Goal: Find specific page/section: Find specific page/section

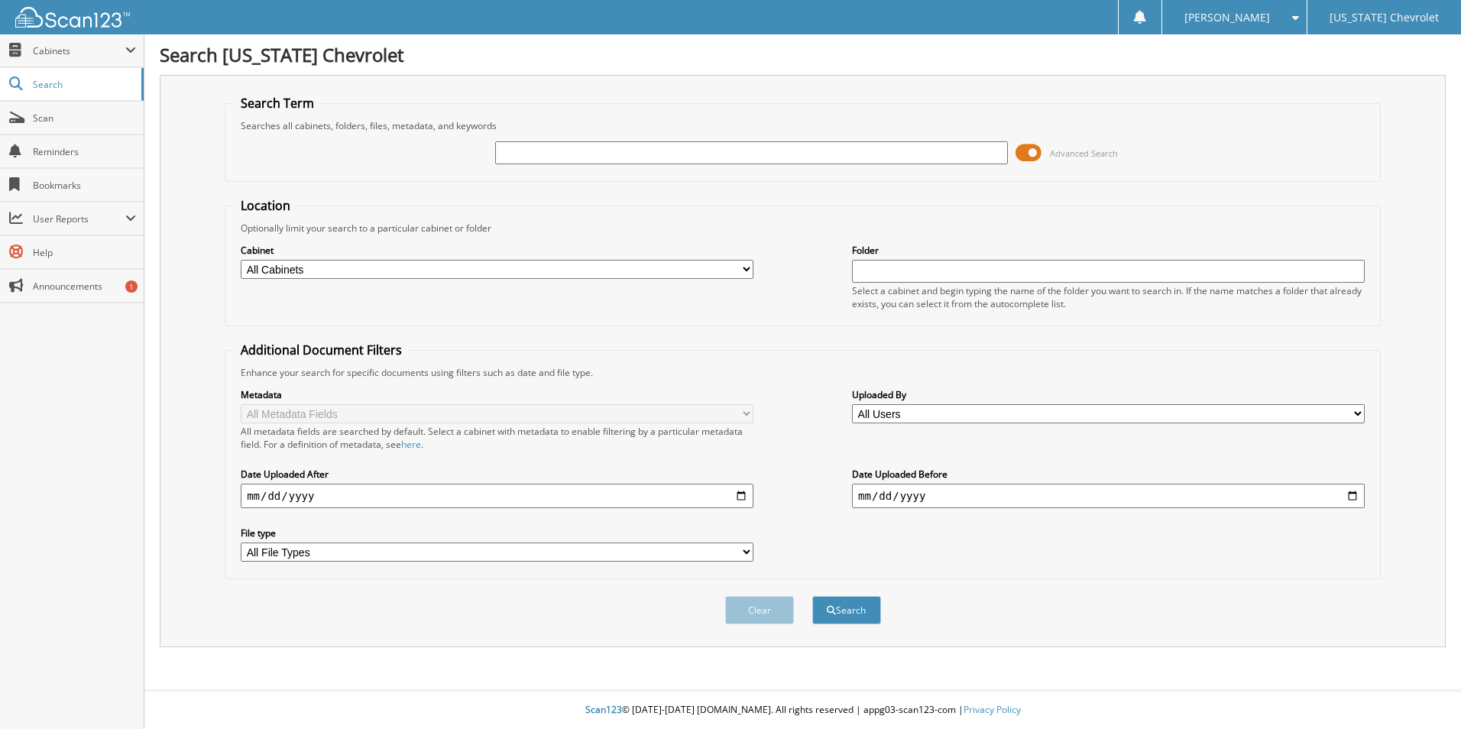
click at [610, 150] on input "text" at bounding box center [751, 152] width 513 height 23
type input "93316"
click at [812, 596] on button "Search" at bounding box center [846, 610] width 69 height 28
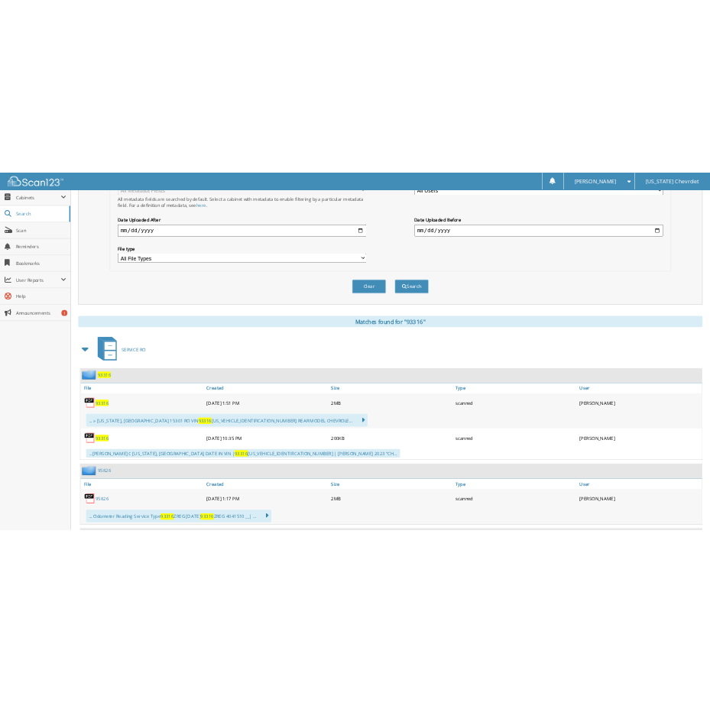
scroll to position [382, 0]
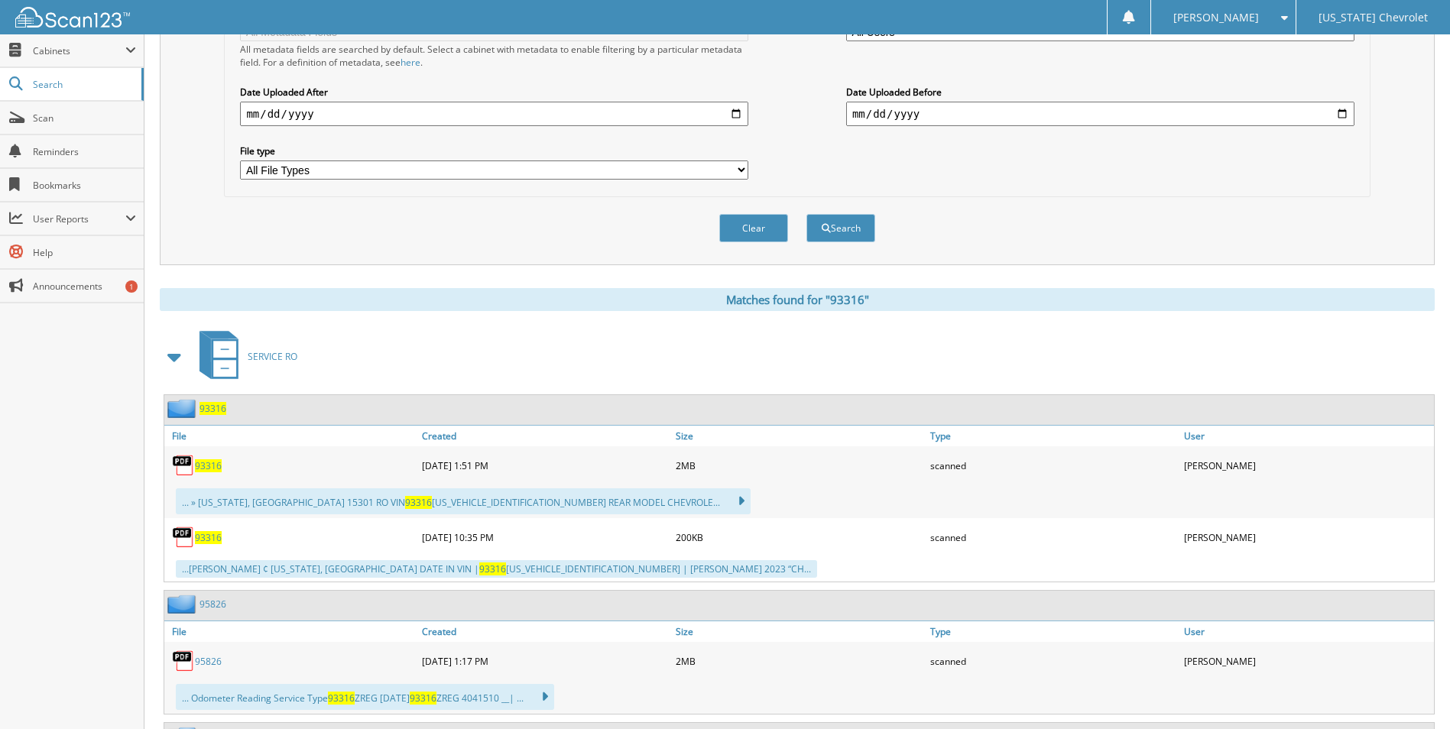
click at [209, 468] on span "93316" at bounding box center [208, 465] width 27 height 13
